Goal: Transaction & Acquisition: Book appointment/travel/reservation

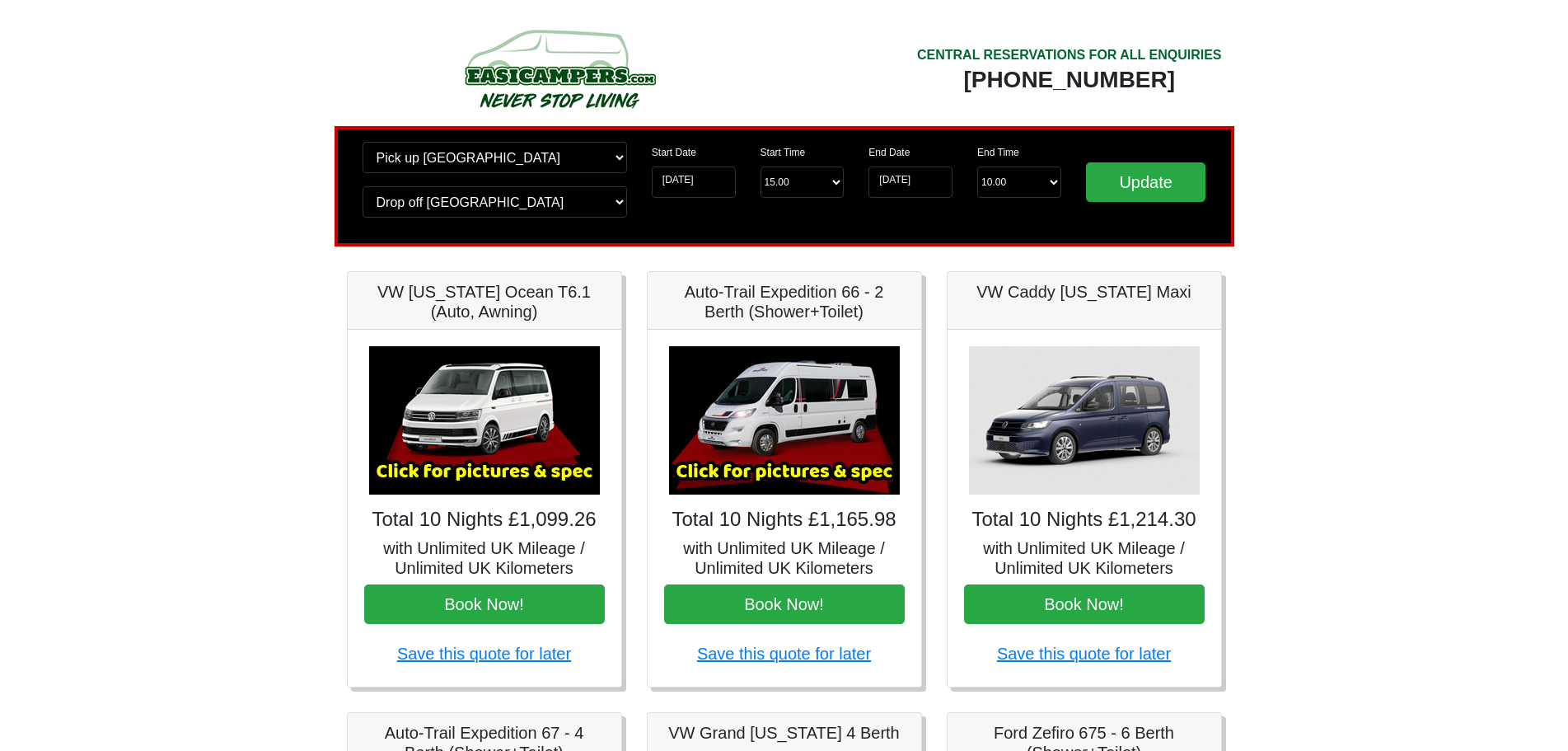
scroll to position [299, 0]
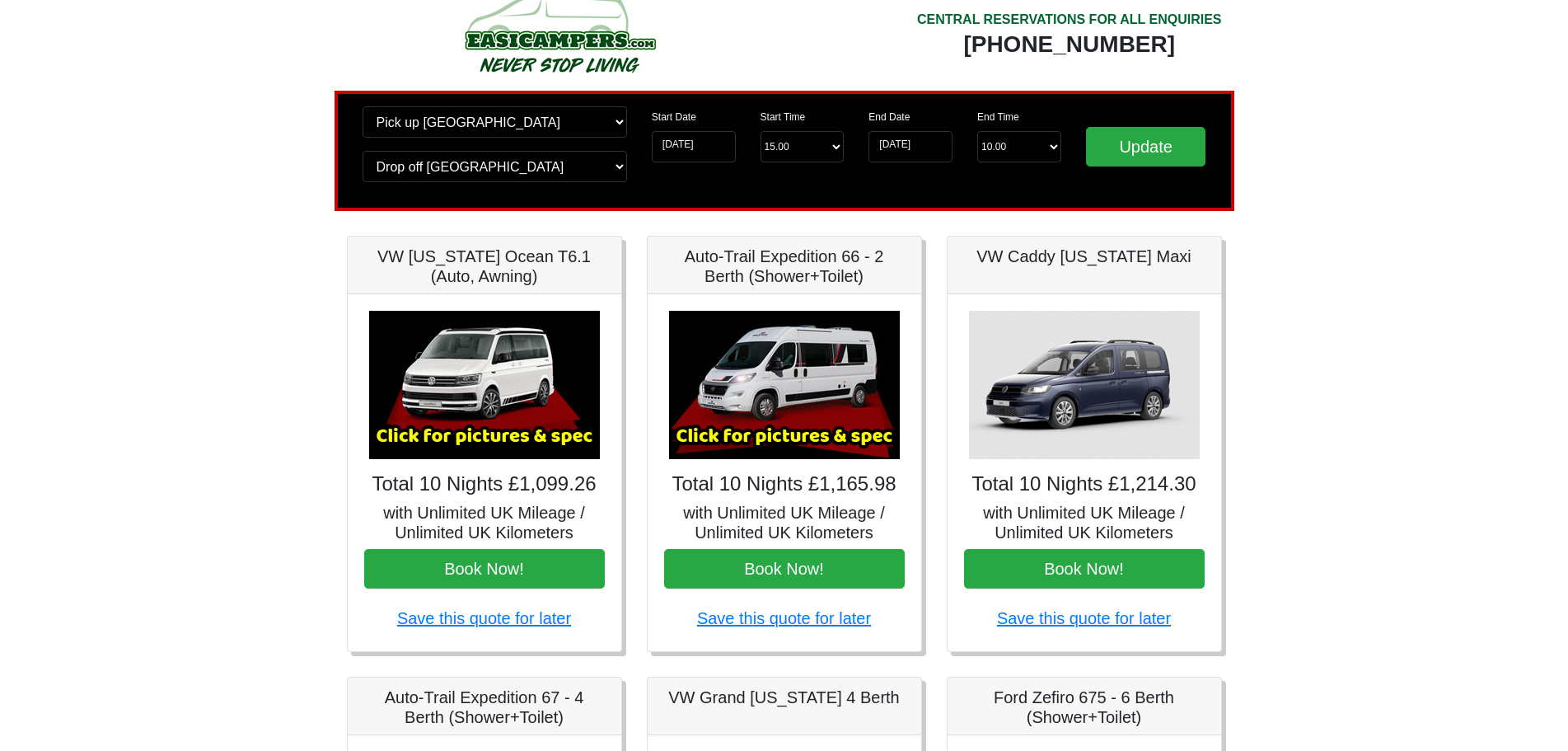
scroll to position [32, 0]
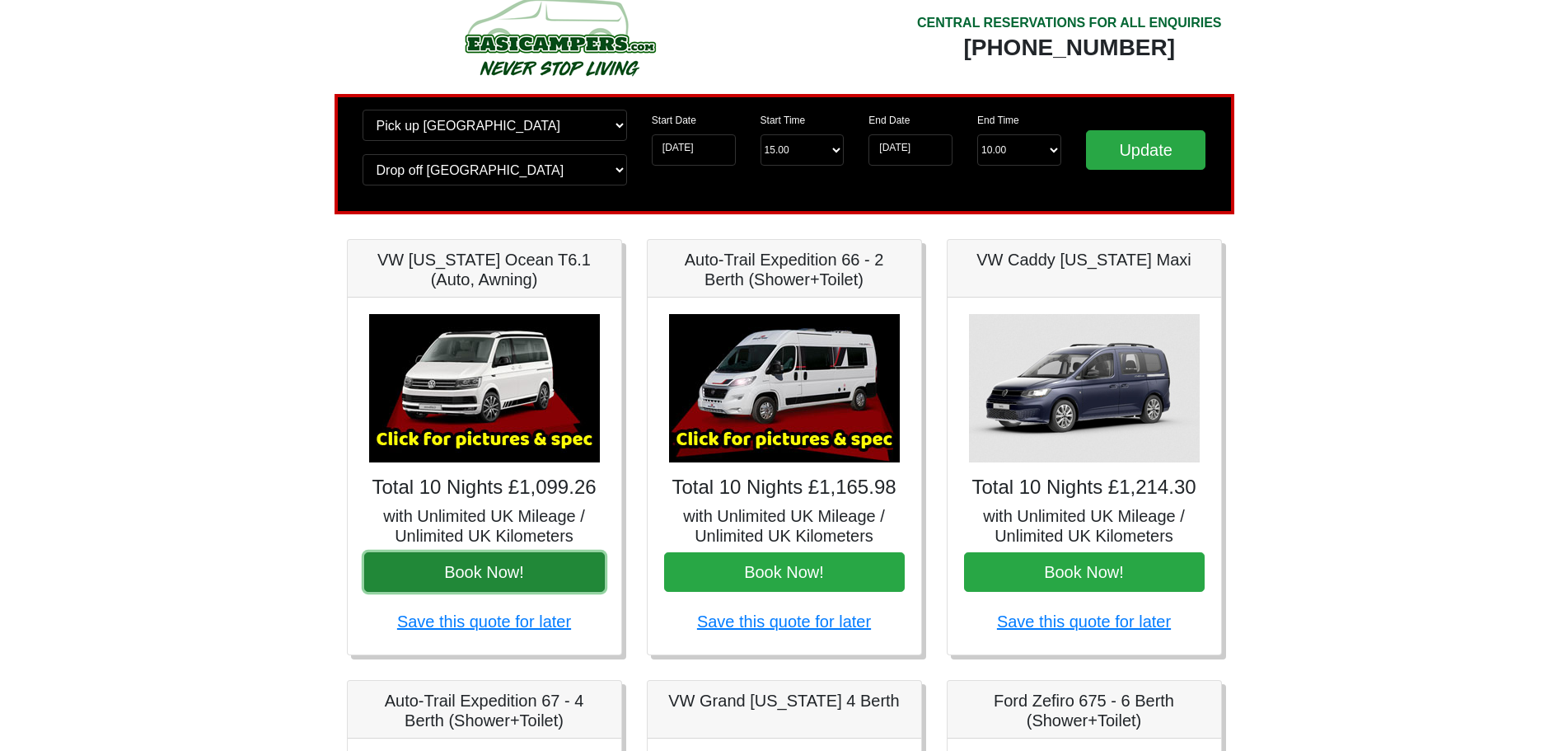
click at [521, 574] on button "Book Now!" at bounding box center [485, 572] width 241 height 40
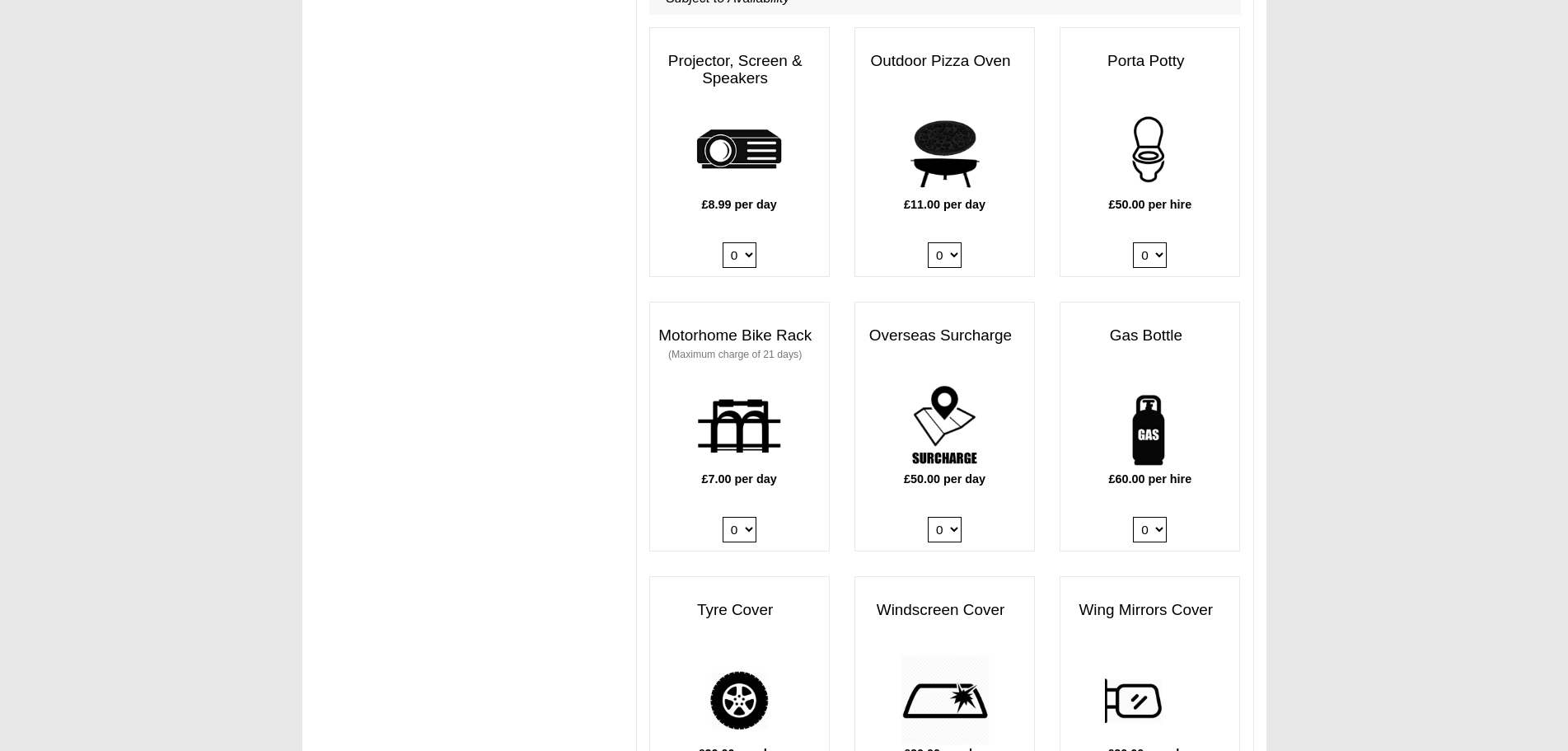
scroll to position [908, 0]
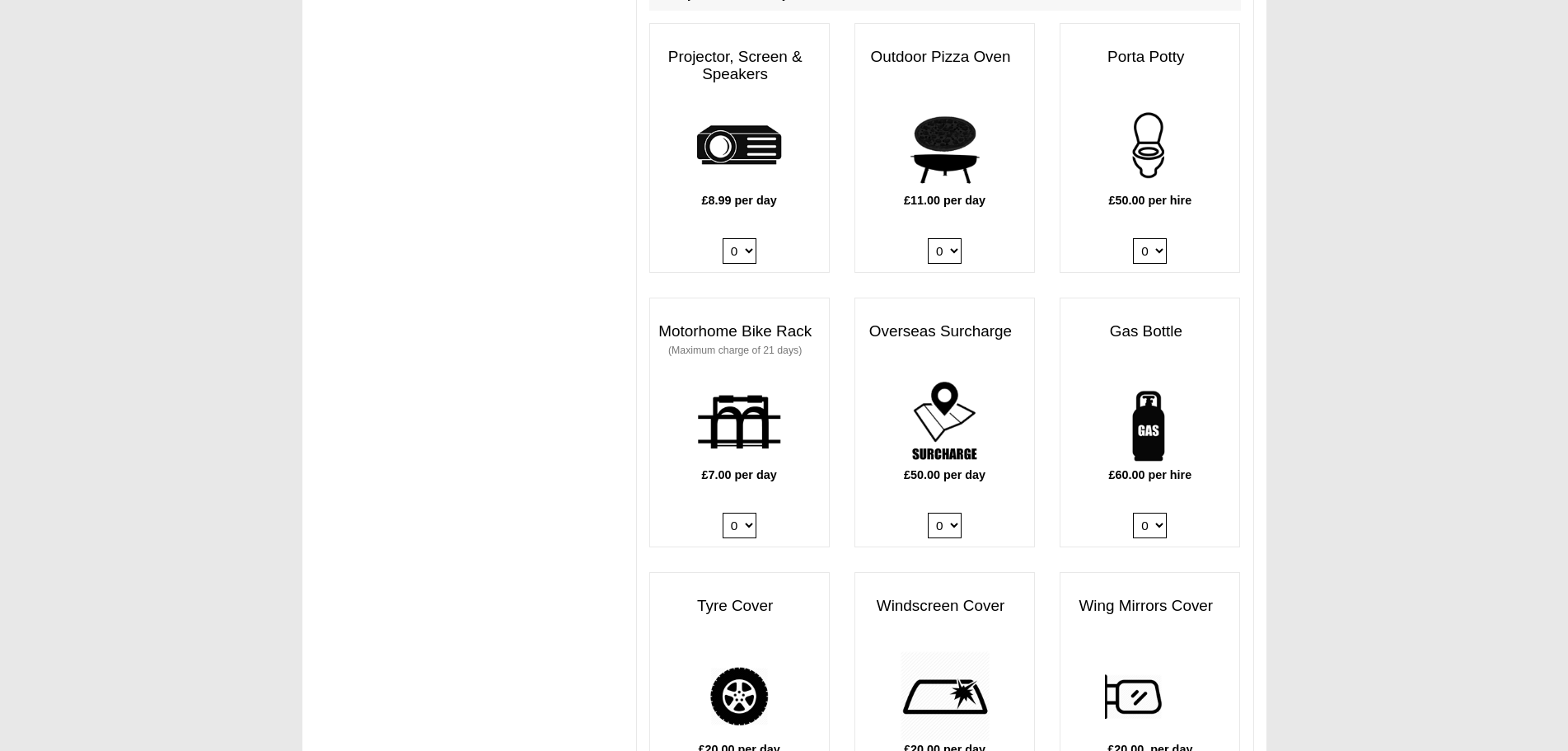
click at [1133, 513] on select "0 1" at bounding box center [1149, 525] width 33 height 25
select select "Gas Bottle x QTY 1 @ 60.00 GBP per hire."
click at [1133, 513] on select "0 1" at bounding box center [1149, 525] width 33 height 25
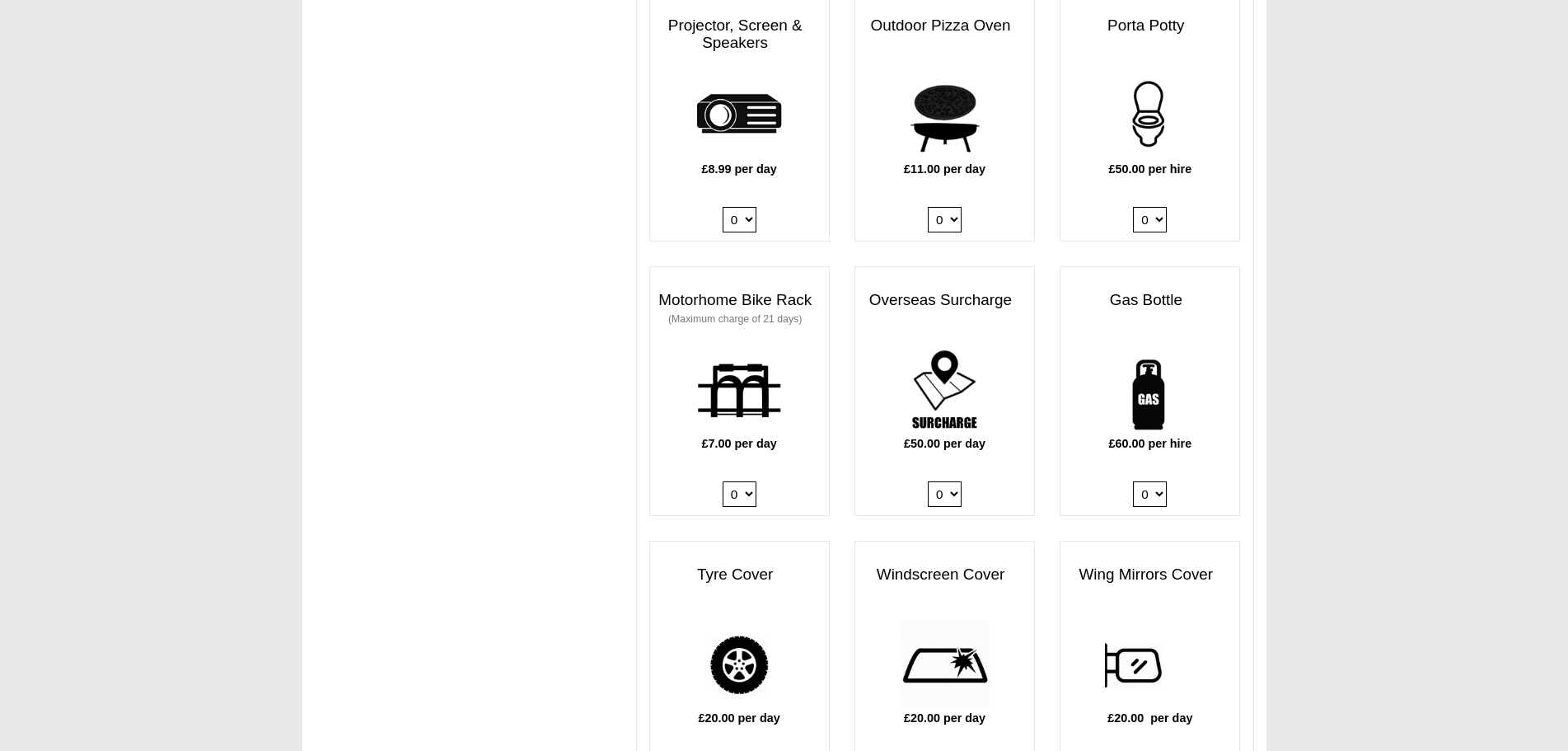
scroll to position [0, 0]
